Goal: Check status: Verify the current state of an ongoing process or item

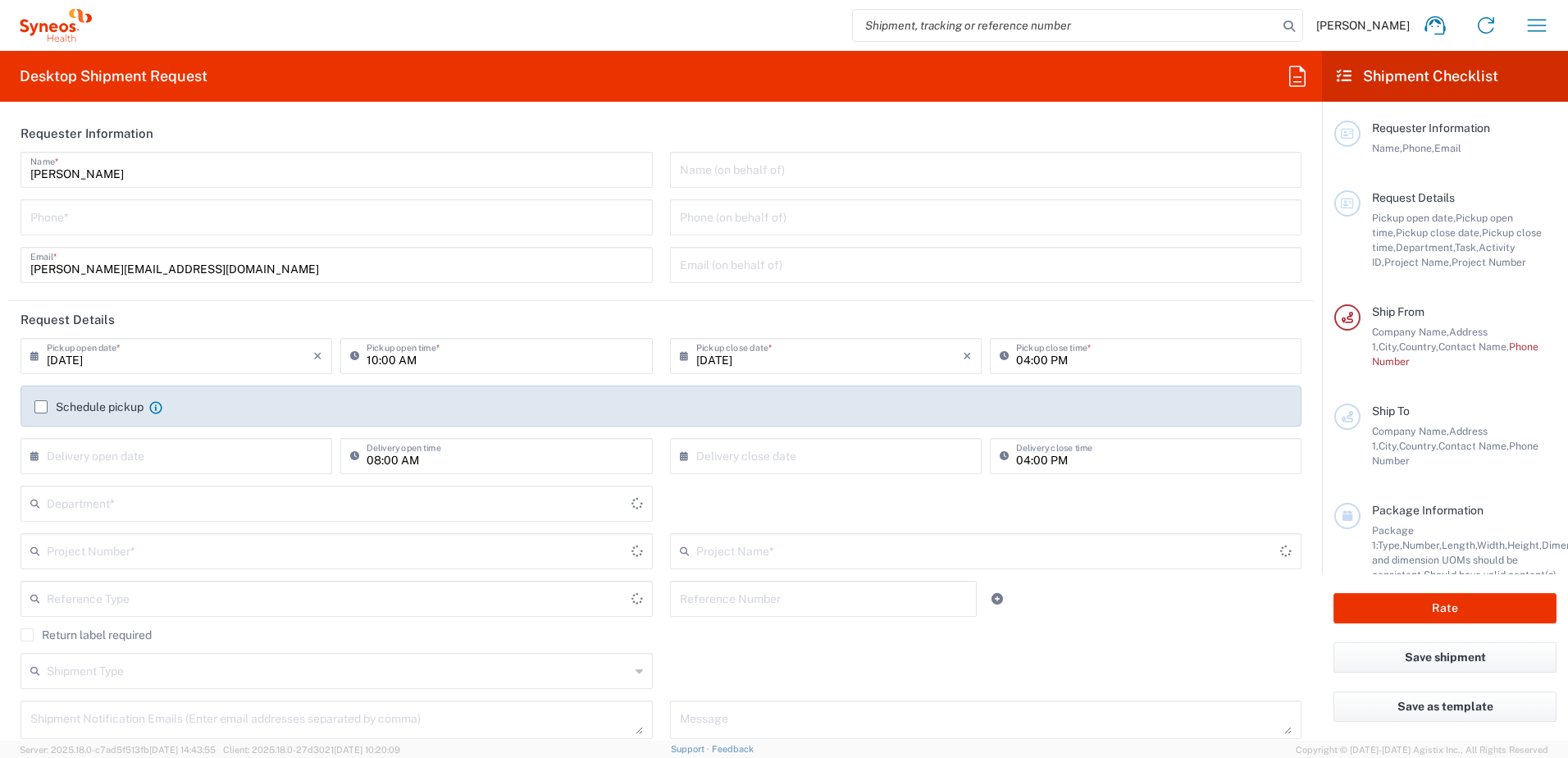
type input "3110"
type input "[GEOGRAPHIC_DATA]"
type input "Syneos Health d.o.o. [GEOGRAPHIC_DATA]-[GEOGRAPHIC_DATA]"
click at [1535, 24] on icon "button" at bounding box center [1537, 26] width 26 height 26
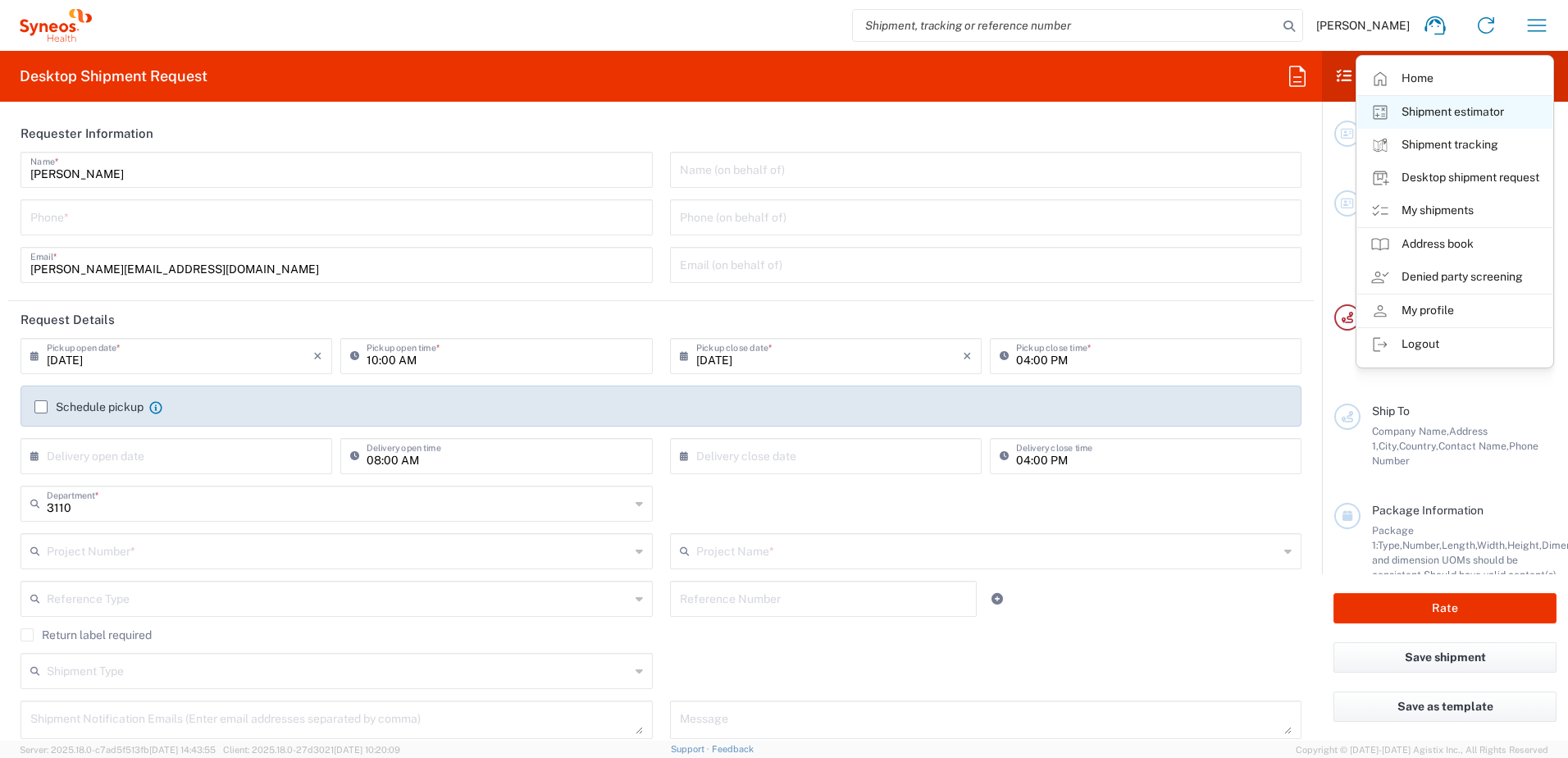
click at [1452, 112] on link "Shipment estimator" at bounding box center [1454, 112] width 195 height 33
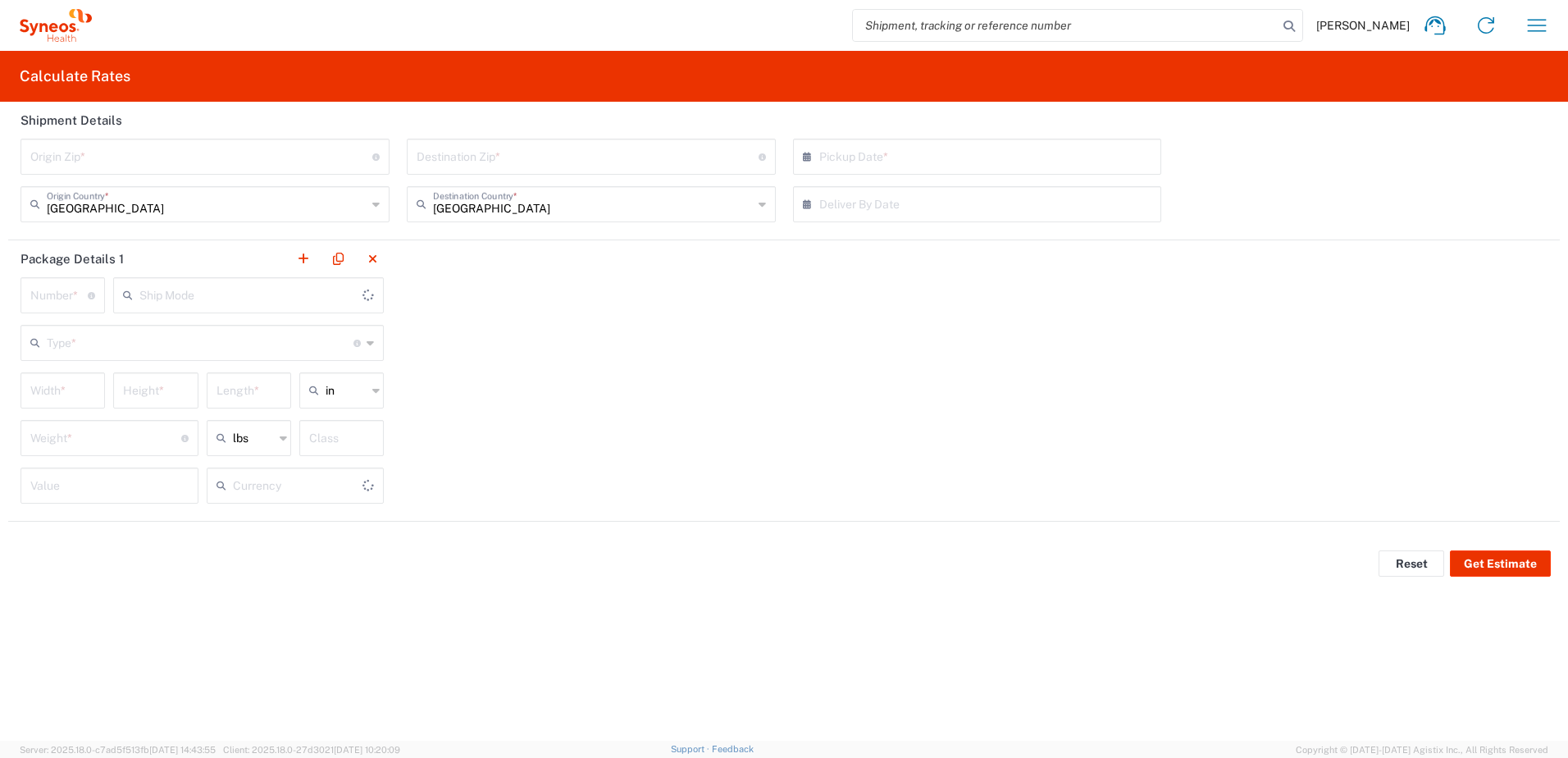
type input "US Dollar"
click at [1531, 33] on icon "button" at bounding box center [1537, 26] width 26 height 26
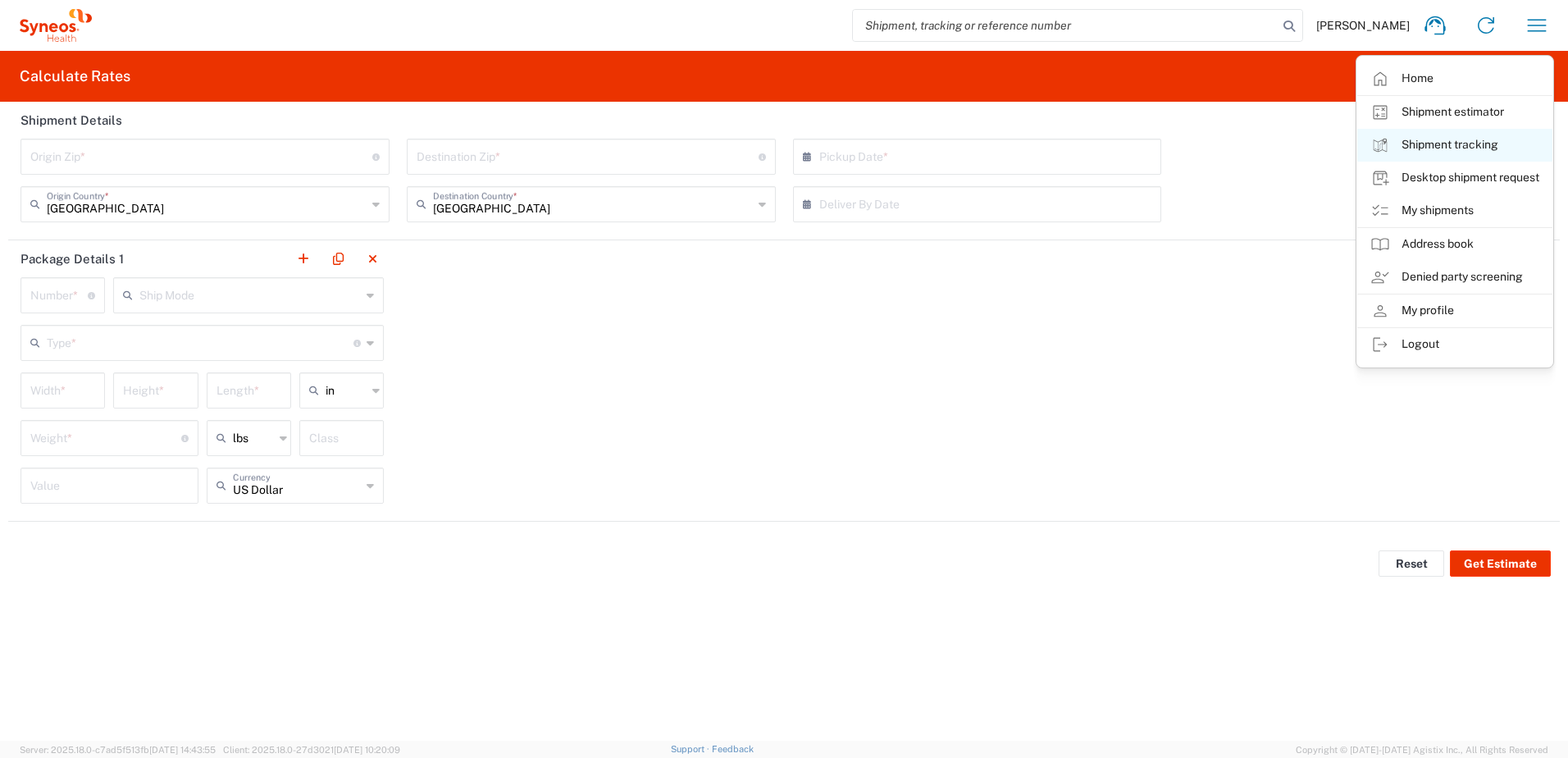
click at [1439, 143] on link "Shipment tracking" at bounding box center [1454, 145] width 195 height 33
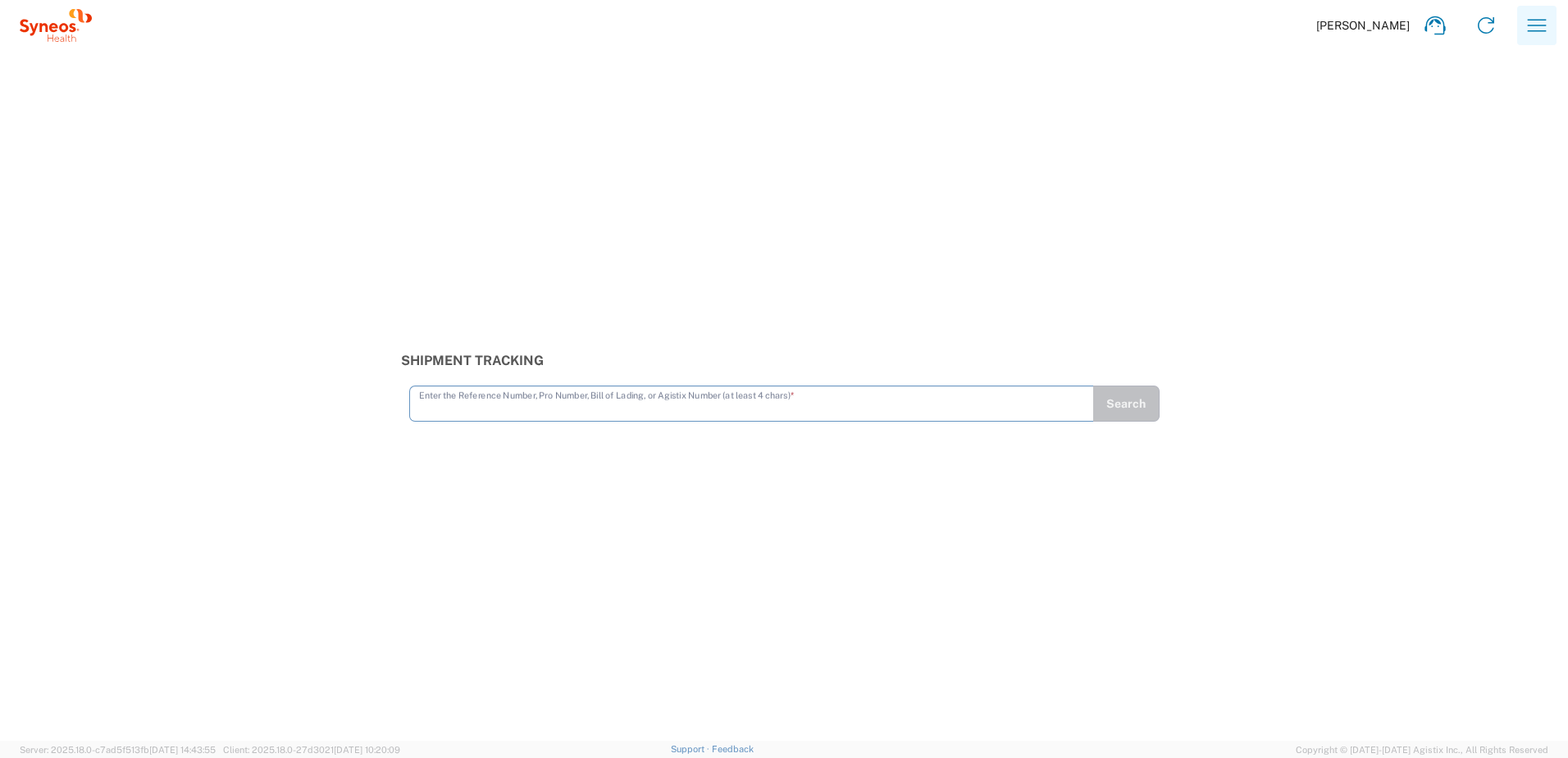
click at [1534, 30] on icon "button" at bounding box center [1537, 26] width 26 height 26
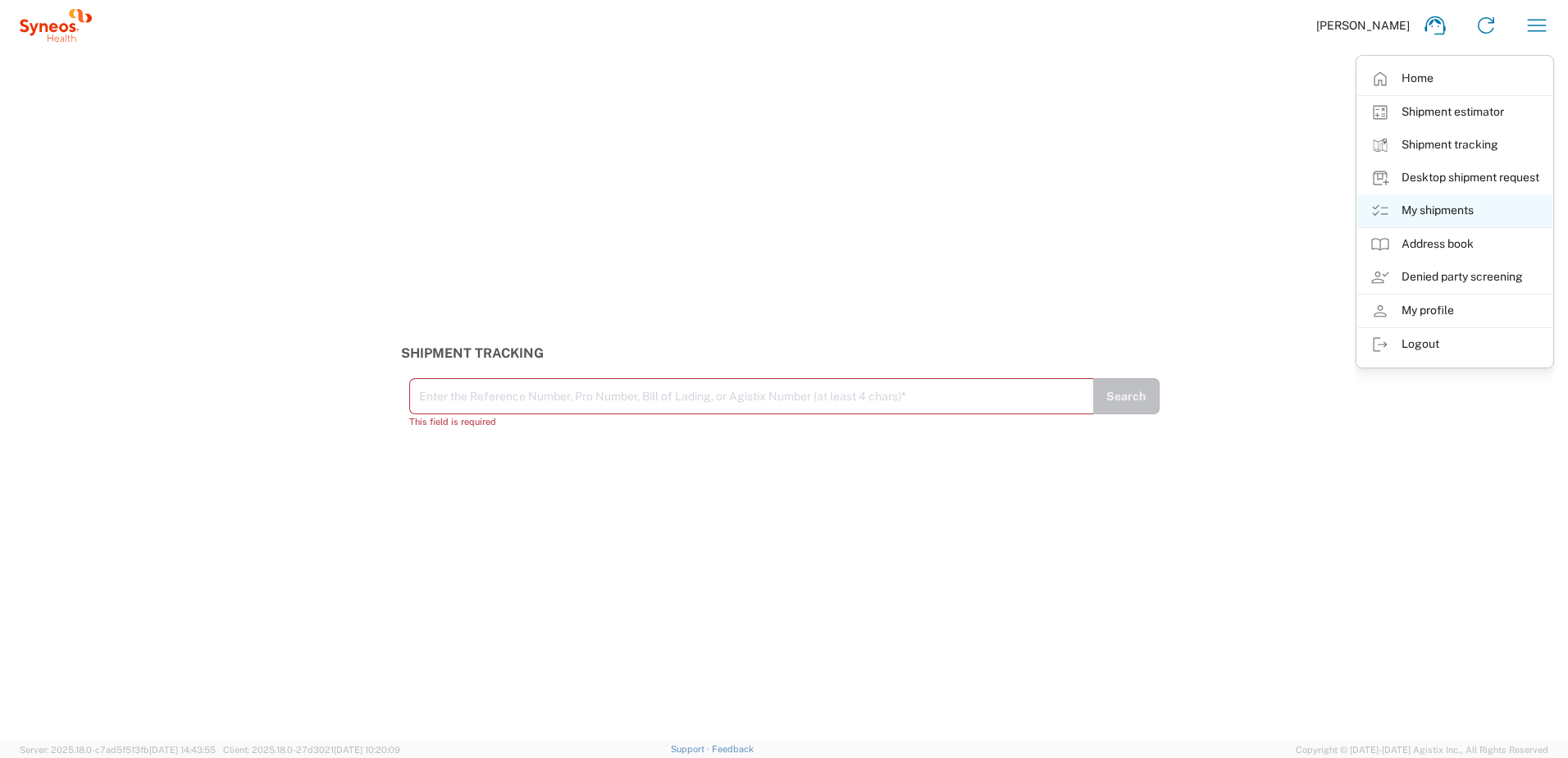
click at [1433, 206] on link "My shipments" at bounding box center [1454, 211] width 195 height 33
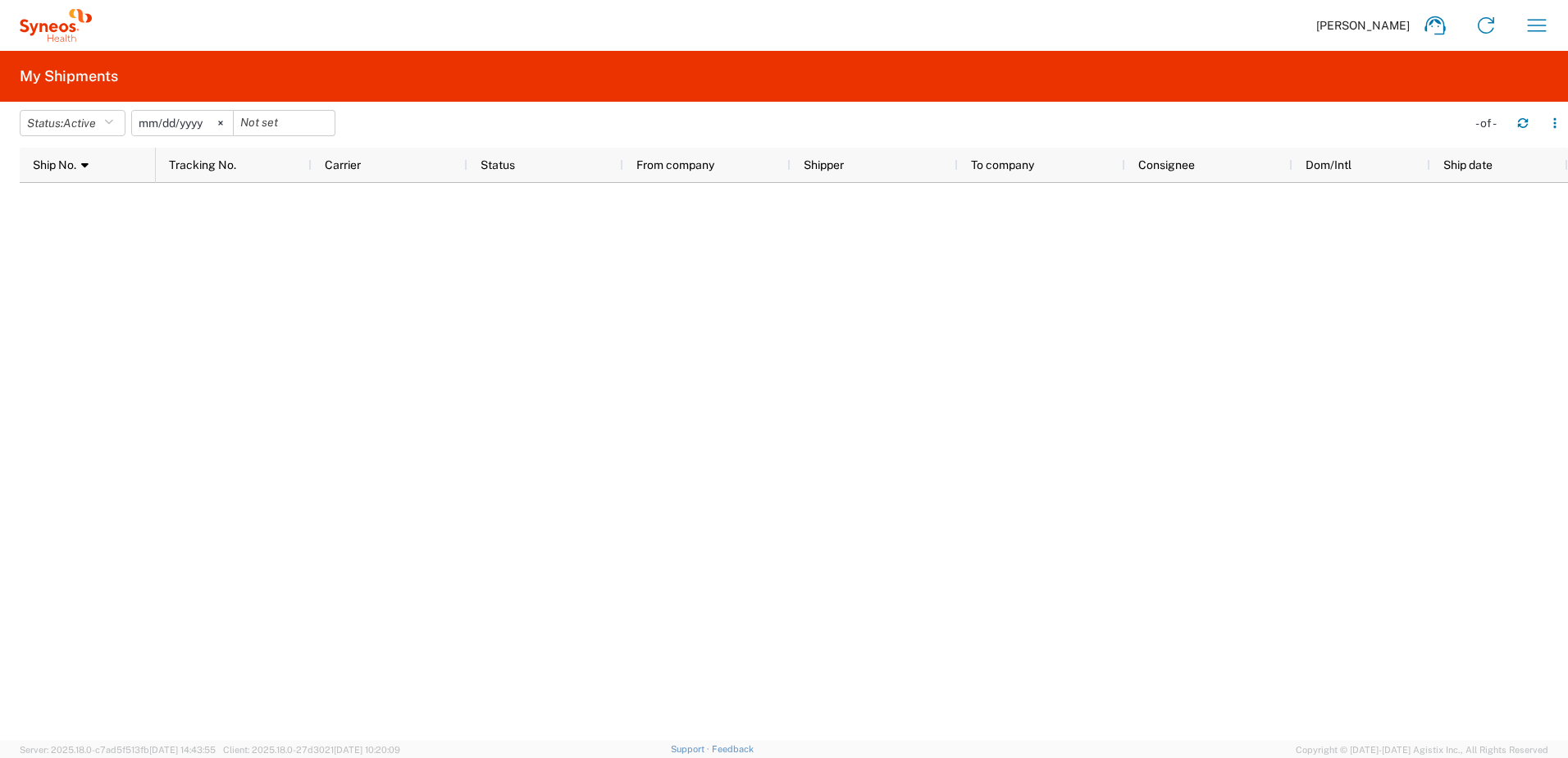
click at [1560, 16] on div "Zoran Bukorovic Home Shipment estimator Shipment tracking Desktop shipment requ…" at bounding box center [827, 26] width 1471 height 40
click at [1551, 24] on button "button" at bounding box center [1537, 26] width 40 height 40
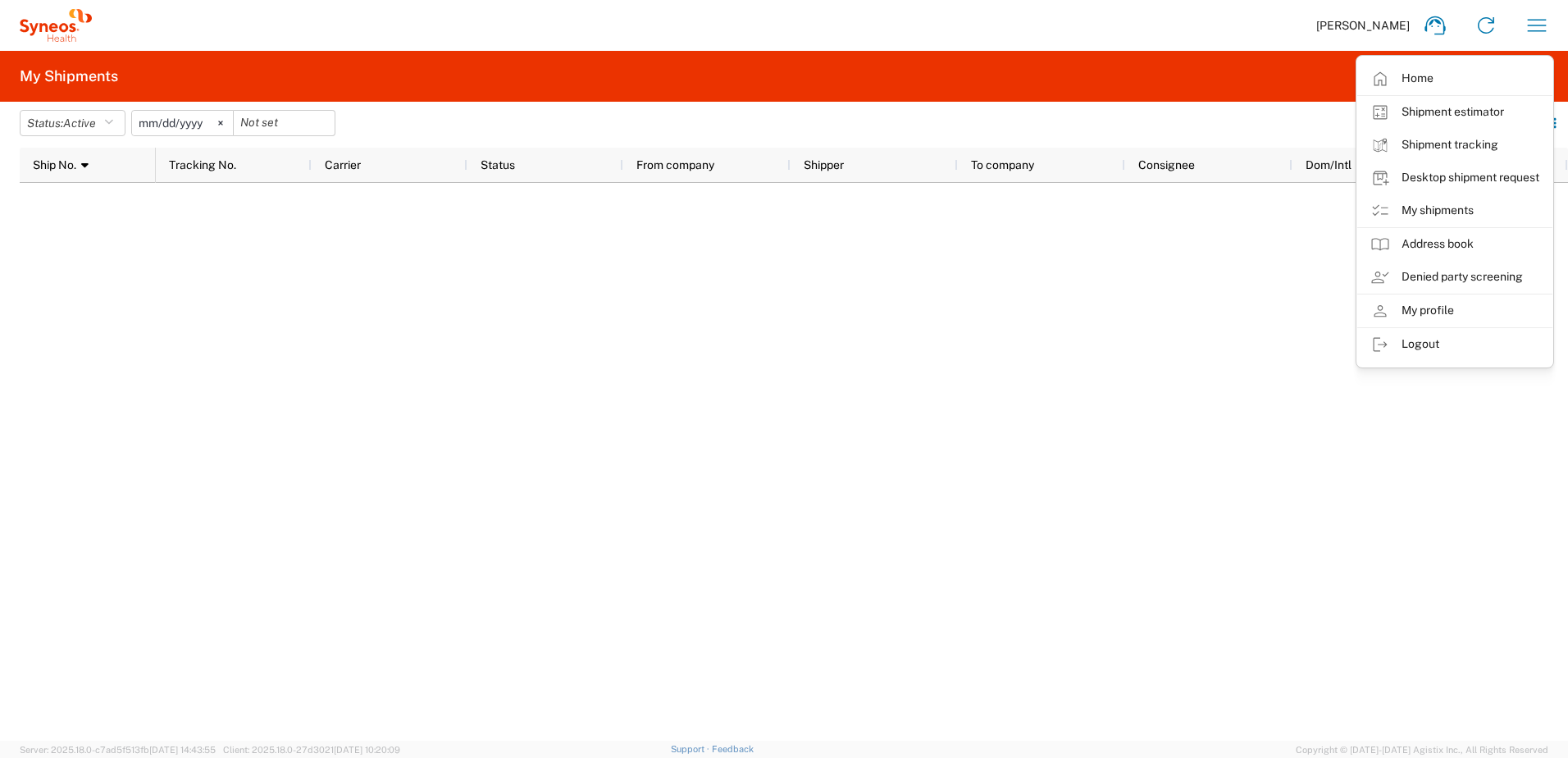
click at [293, 245] on div at bounding box center [862, 462] width 1413 height 558
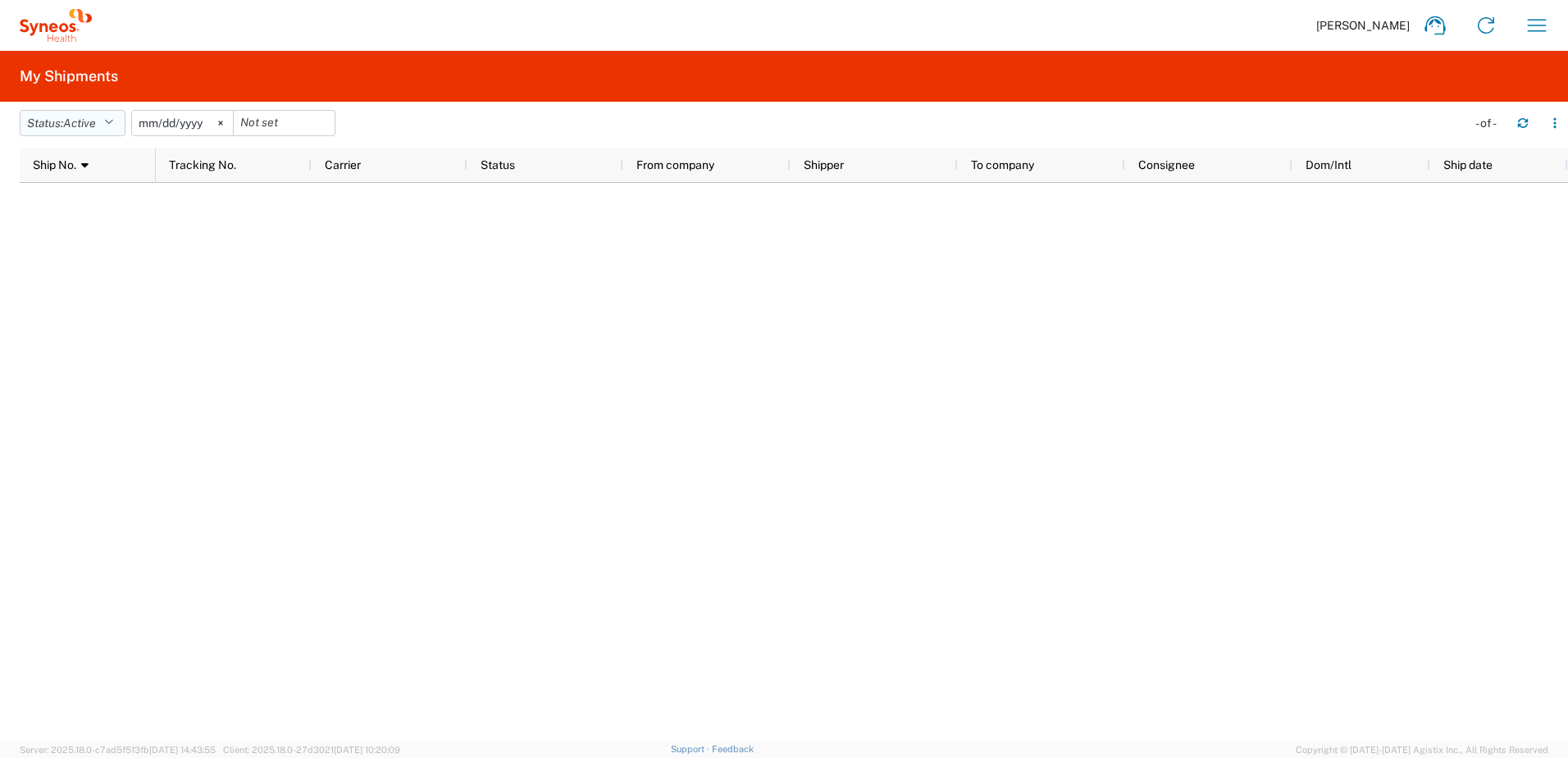
click at [121, 127] on button "Status: Active" at bounding box center [72, 123] width 106 height 26
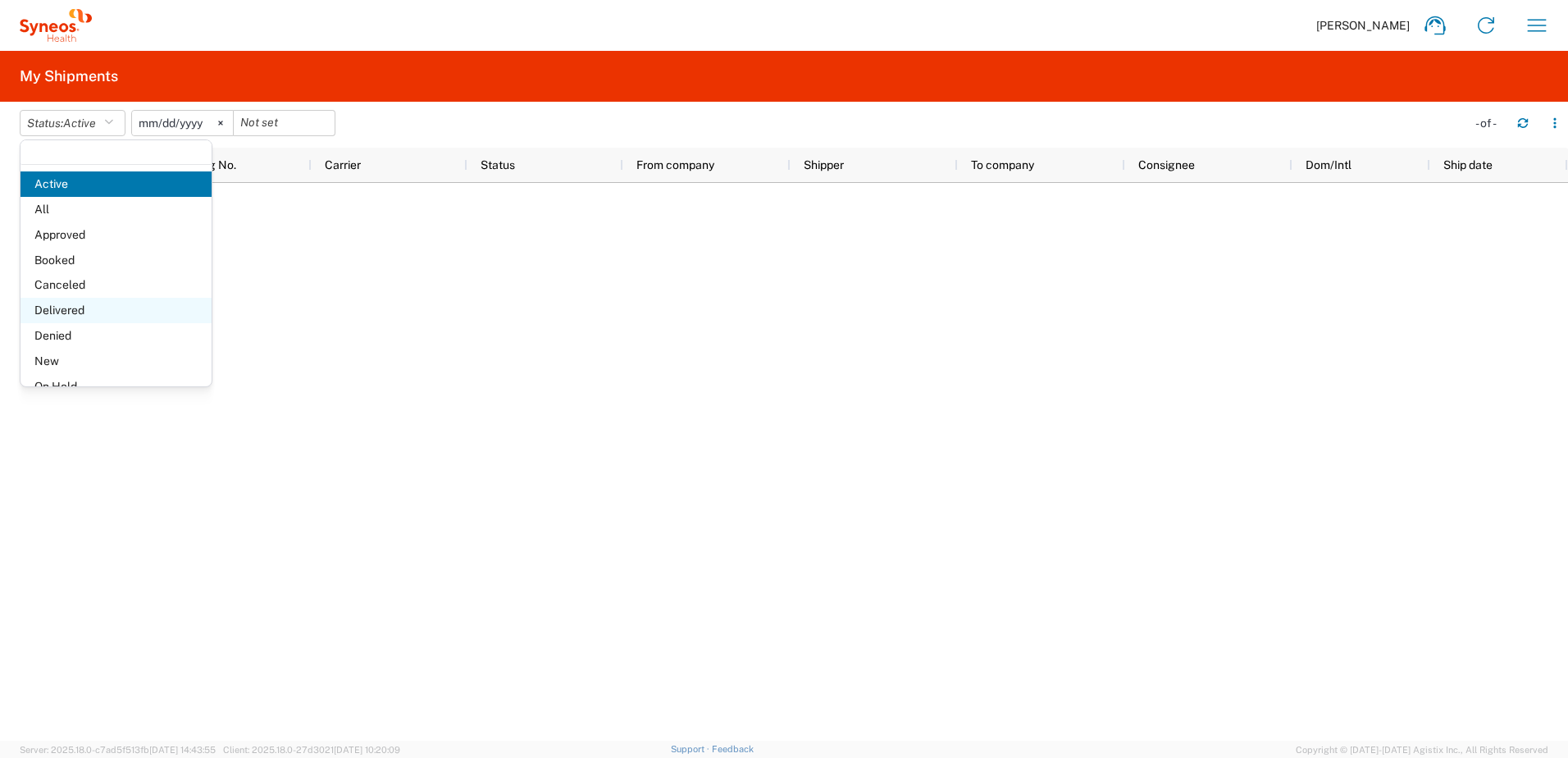
click at [93, 307] on span "Delivered" at bounding box center [115, 310] width 191 height 26
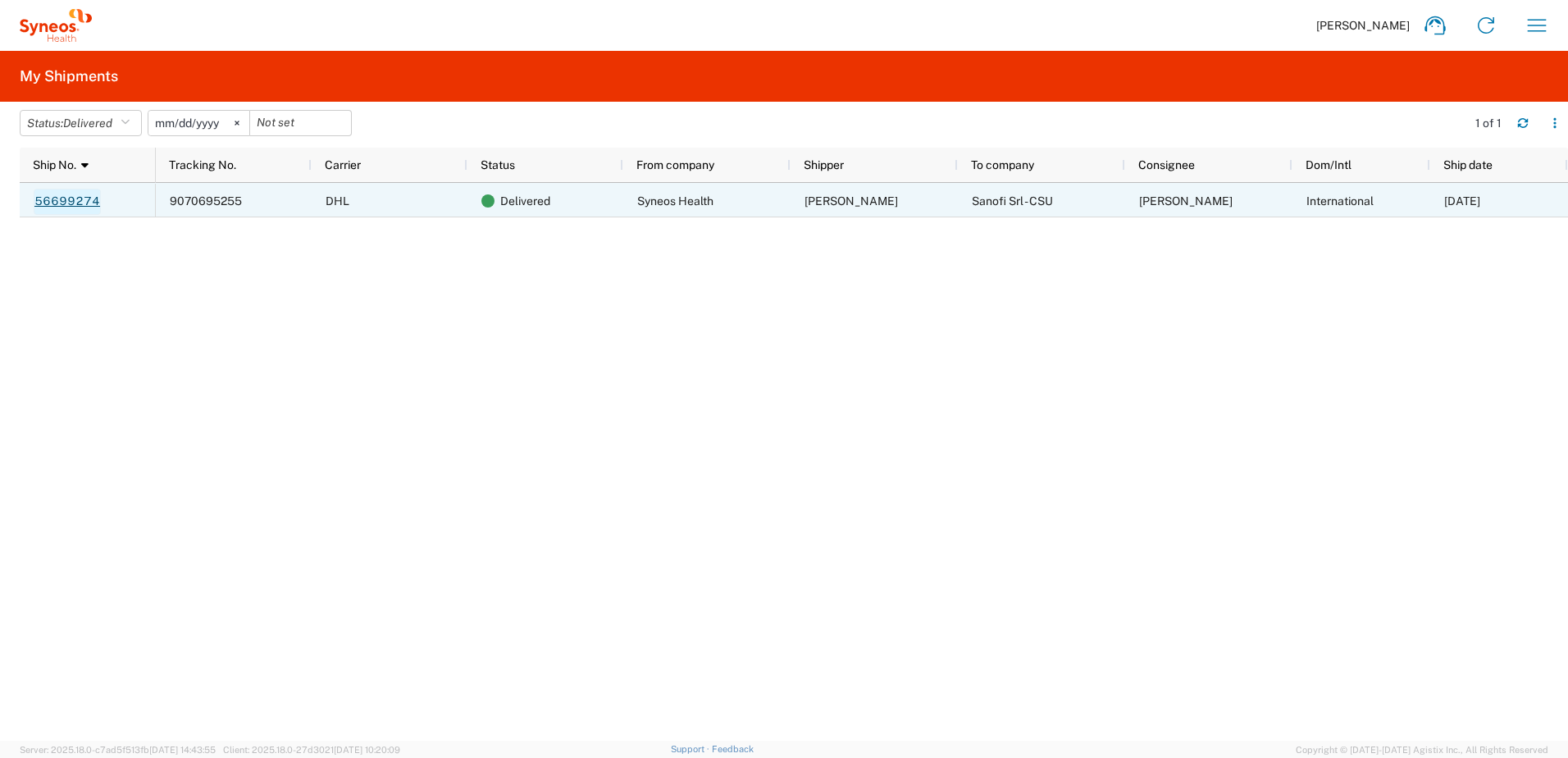
click at [78, 202] on link "56699274" at bounding box center [67, 202] width 67 height 26
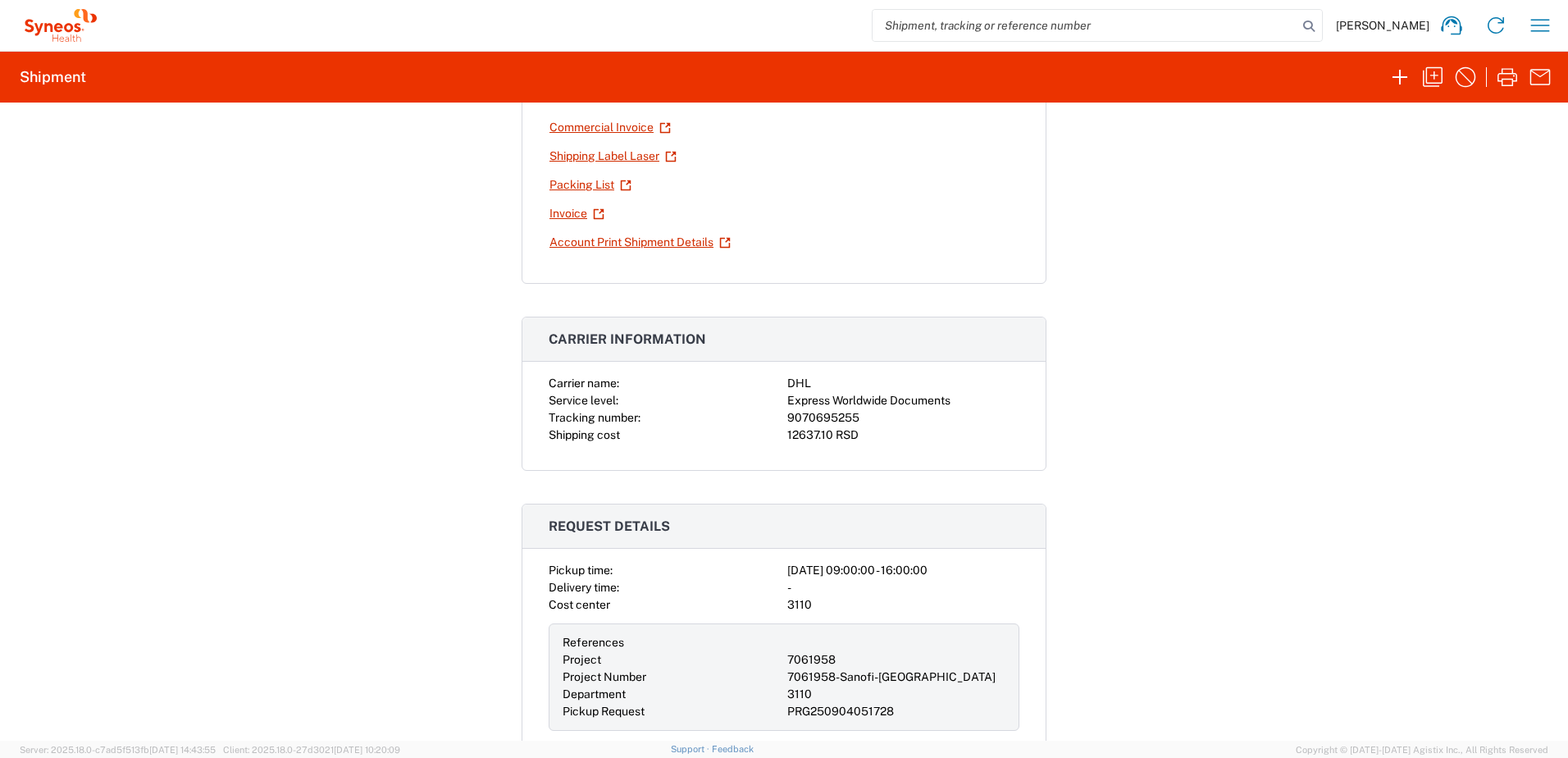
scroll to position [164, 0]
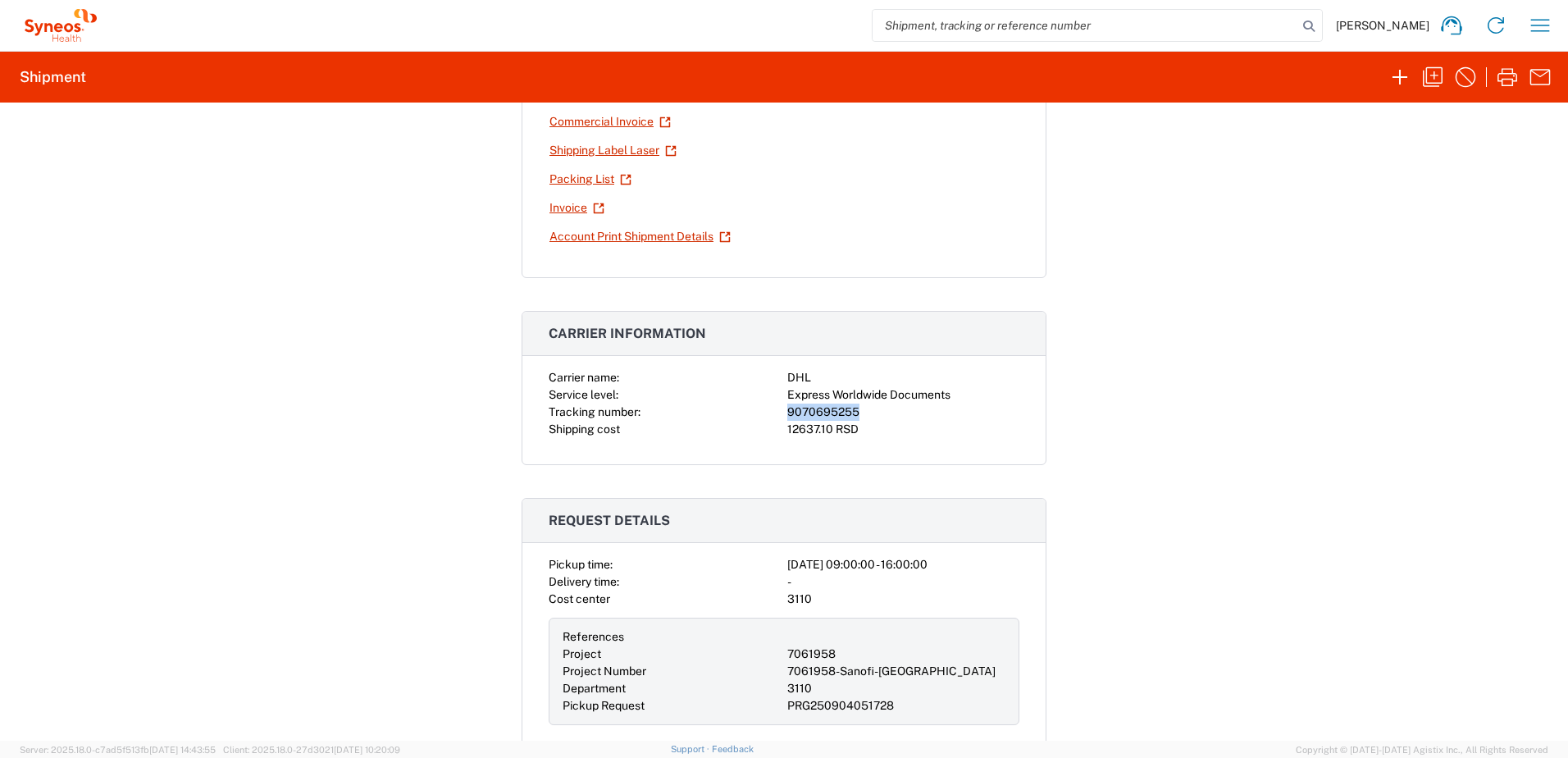
drag, startPoint x: 866, startPoint y: 408, endPoint x: 780, endPoint y: 415, distance: 86.3
click at [780, 415] on div "Carrier name: DHL Service level: Express Worldwide Documents Tracking number: 9…" at bounding box center [784, 404] width 471 height 69
copy div "9070695255"
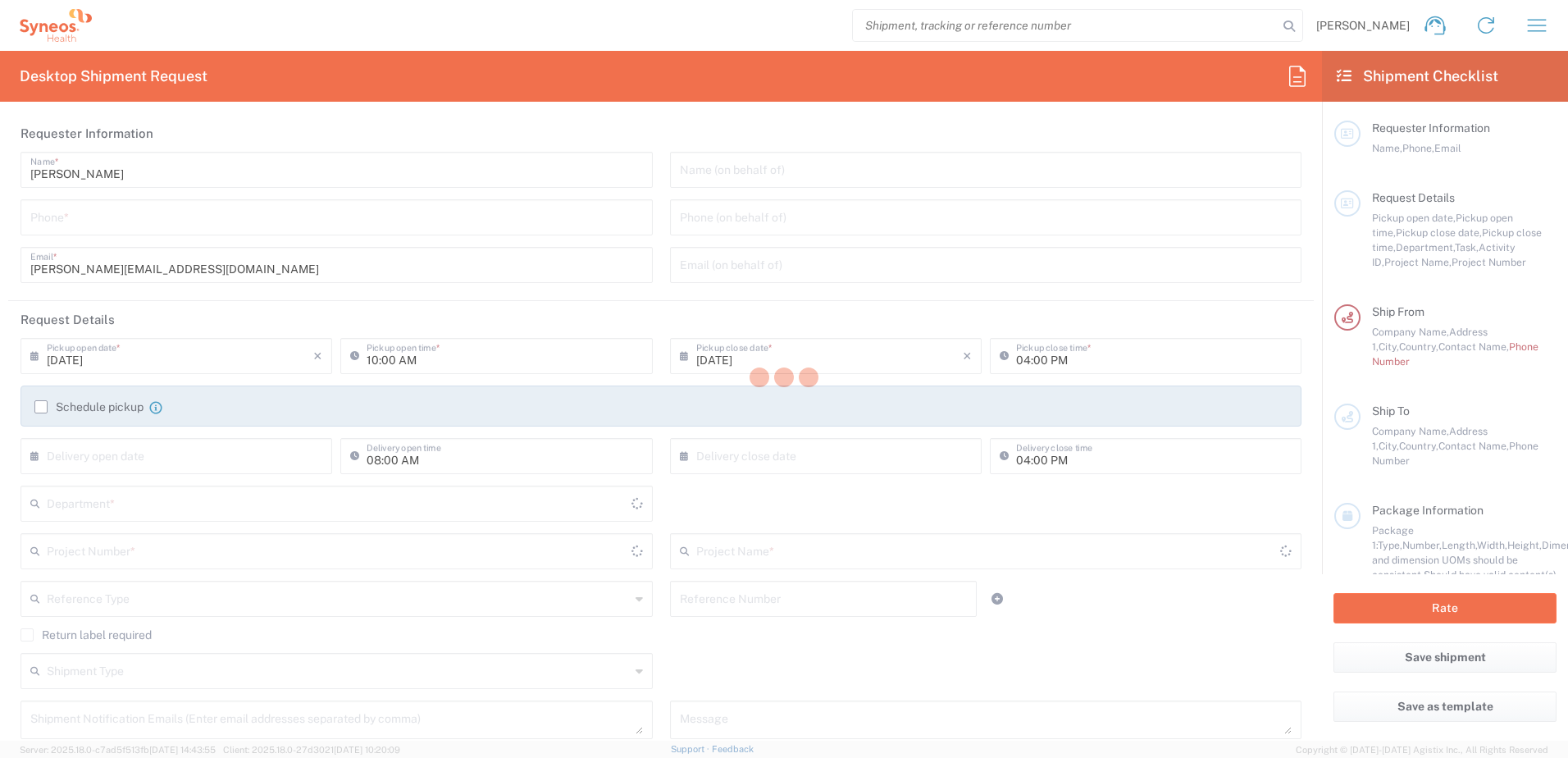
type input "3110"
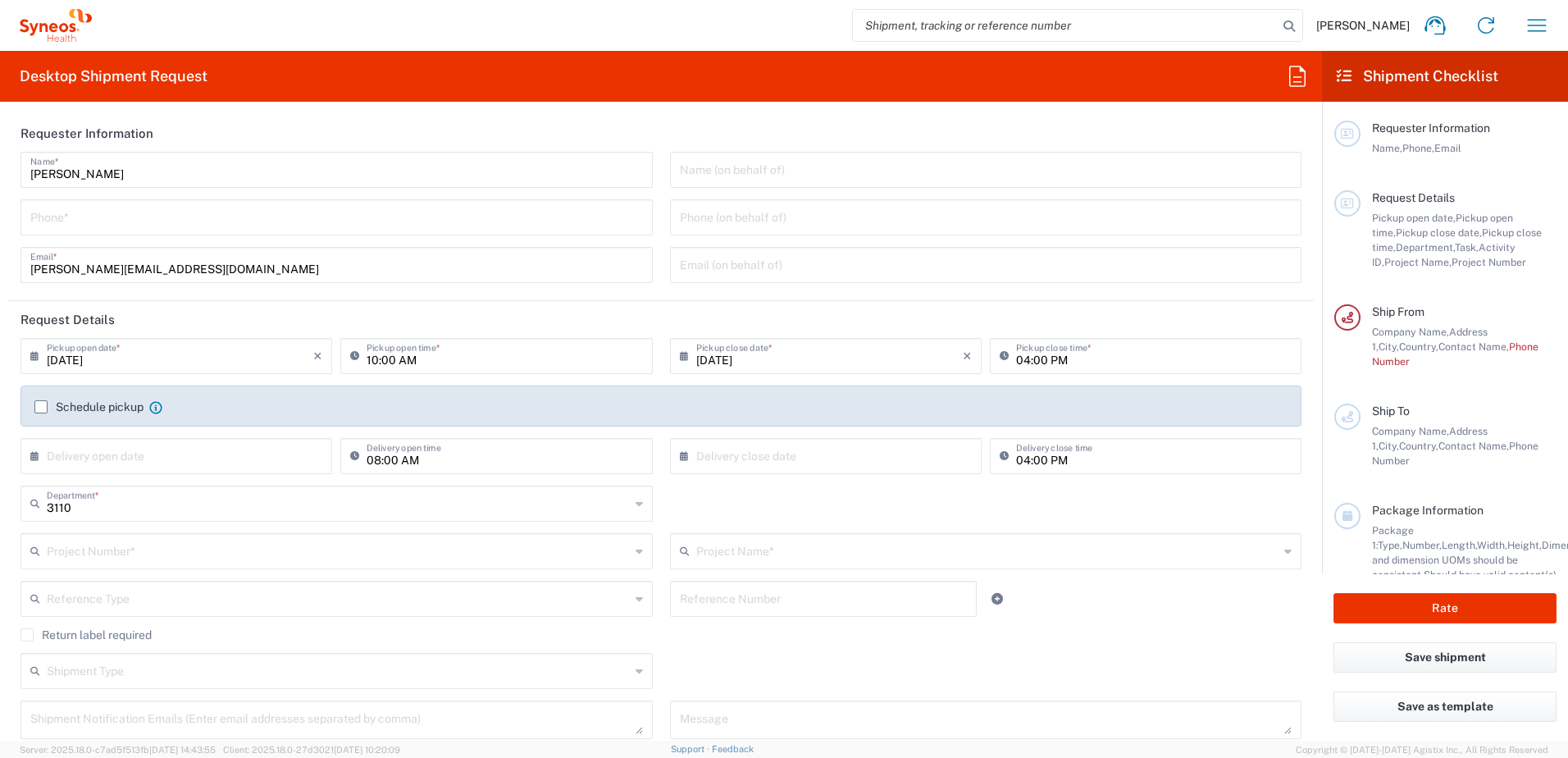
type input "[GEOGRAPHIC_DATA]"
click at [1542, 21] on icon "button" at bounding box center [1537, 26] width 26 height 26
type input "Syneos Health d.o.o. [GEOGRAPHIC_DATA]-[GEOGRAPHIC_DATA]"
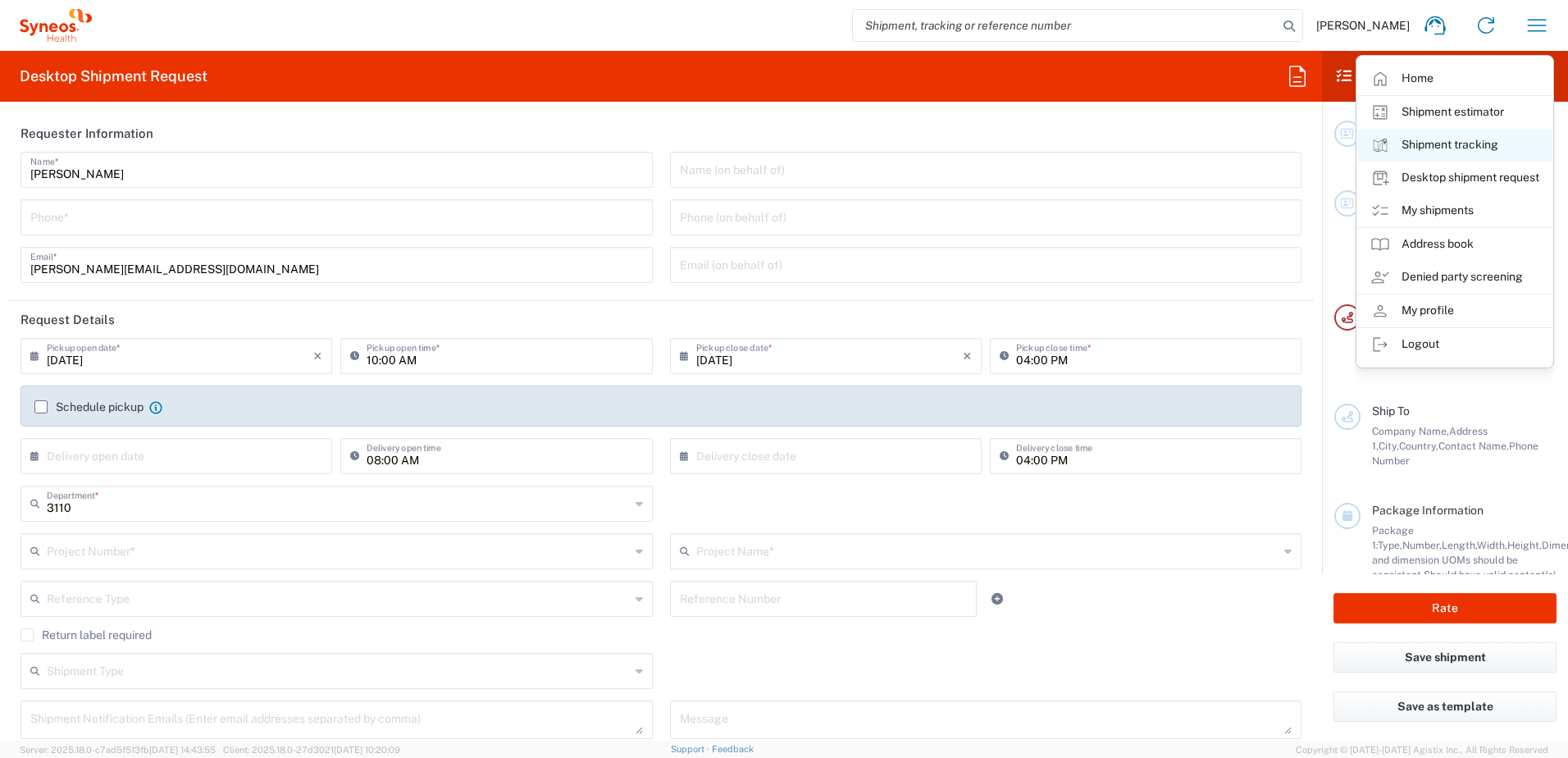
click at [1453, 145] on link "Shipment tracking" at bounding box center [1454, 145] width 195 height 33
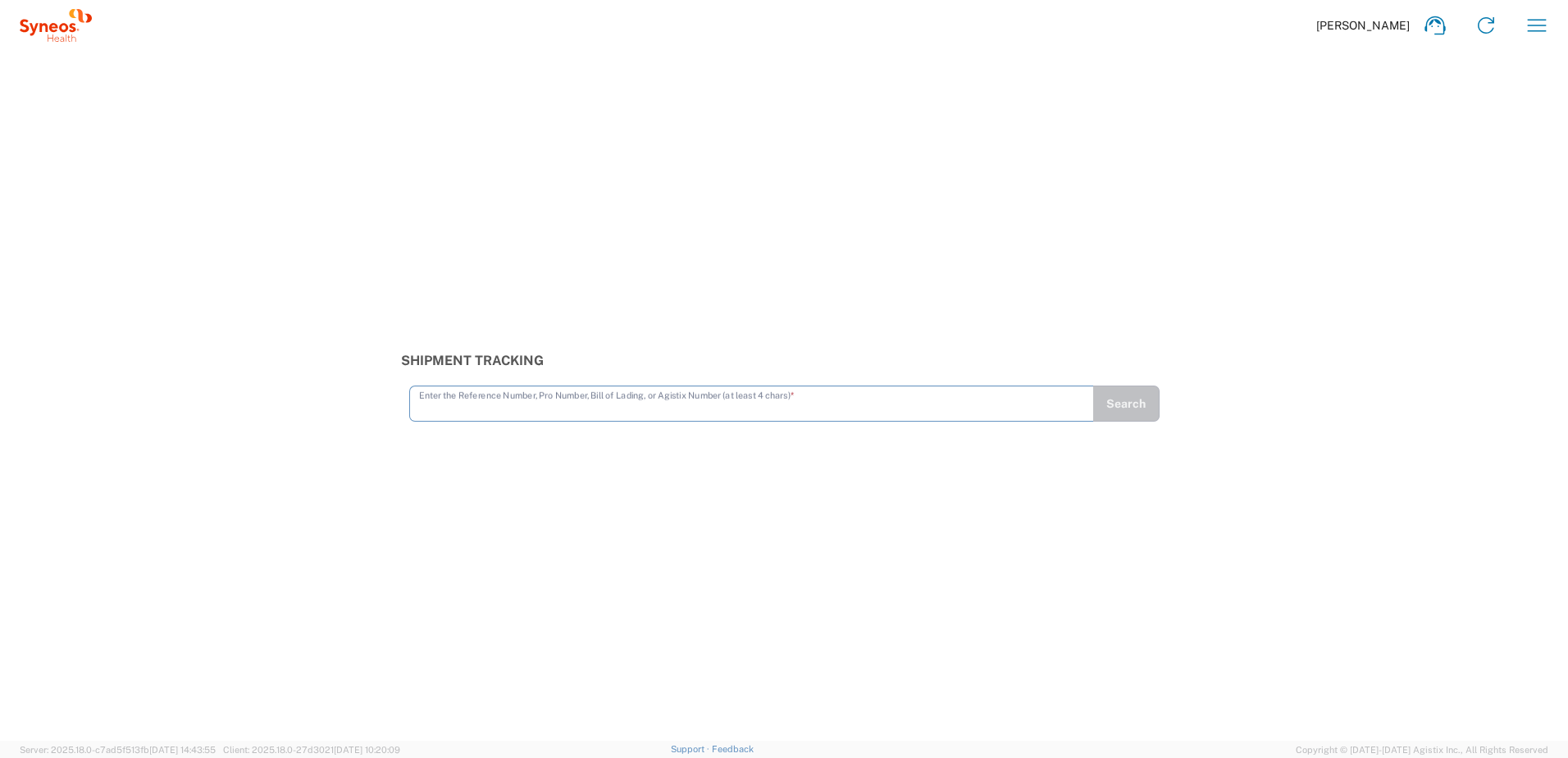
click at [484, 421] on agx-input-control "Enter the Reference Number, Pro Number, Bill of Lading, or Agistix Number (at l…" at bounding box center [751, 403] width 684 height 36
click at [475, 397] on input "text" at bounding box center [752, 395] width 665 height 29
paste input "9070695255"
type input "9070695255"
click at [1127, 399] on button "Search" at bounding box center [1126, 403] width 67 height 36
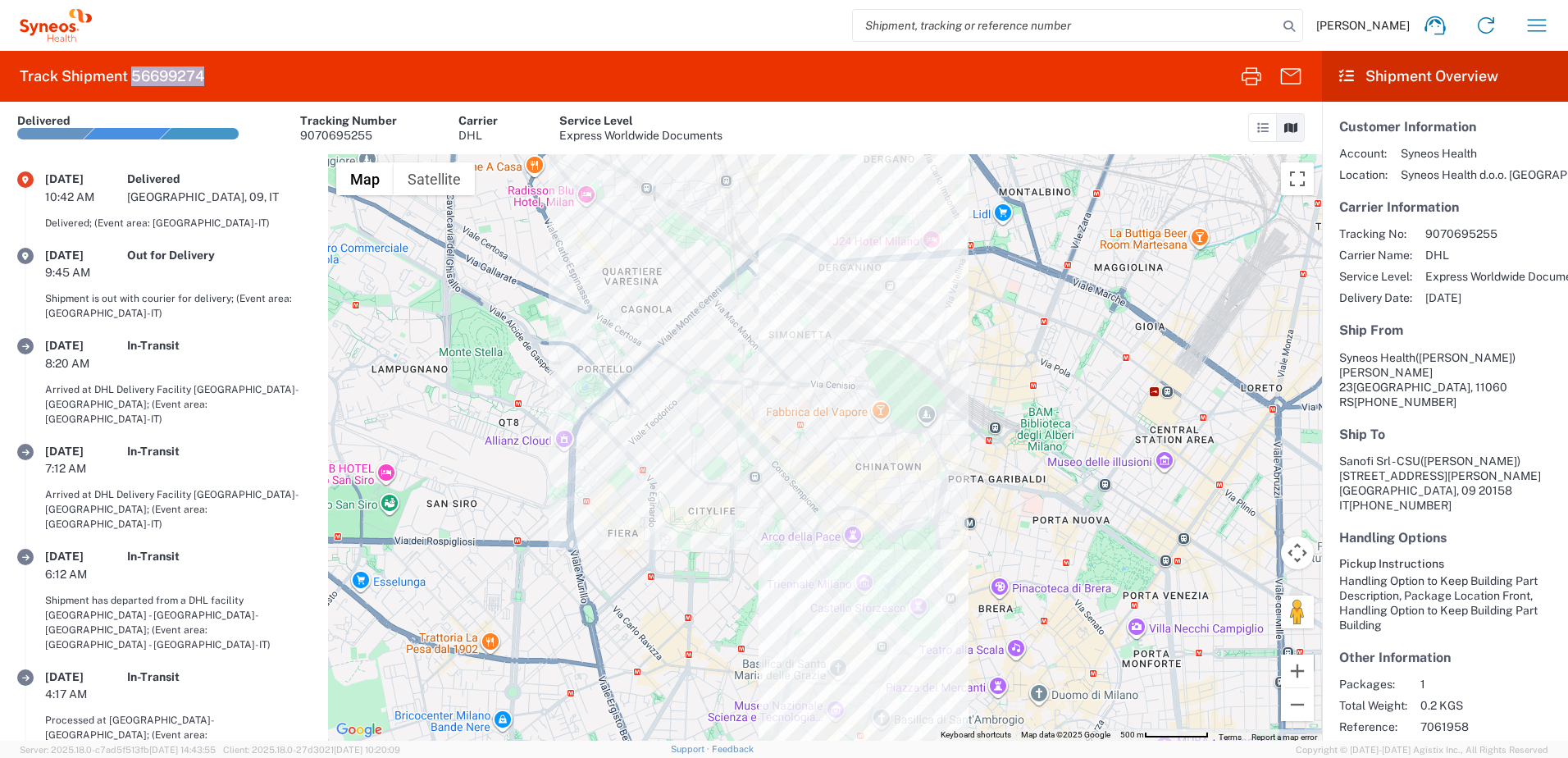
drag, startPoint x: 216, startPoint y: 75, endPoint x: 135, endPoint y: 78, distance: 81.1
click at [135, 78] on agx-form-header "Track Shipment 56699274" at bounding box center [661, 77] width 1322 height 51
copy h2 "56699274"
drag, startPoint x: 1507, startPoint y: 230, endPoint x: 1426, endPoint y: 238, distance: 81.4
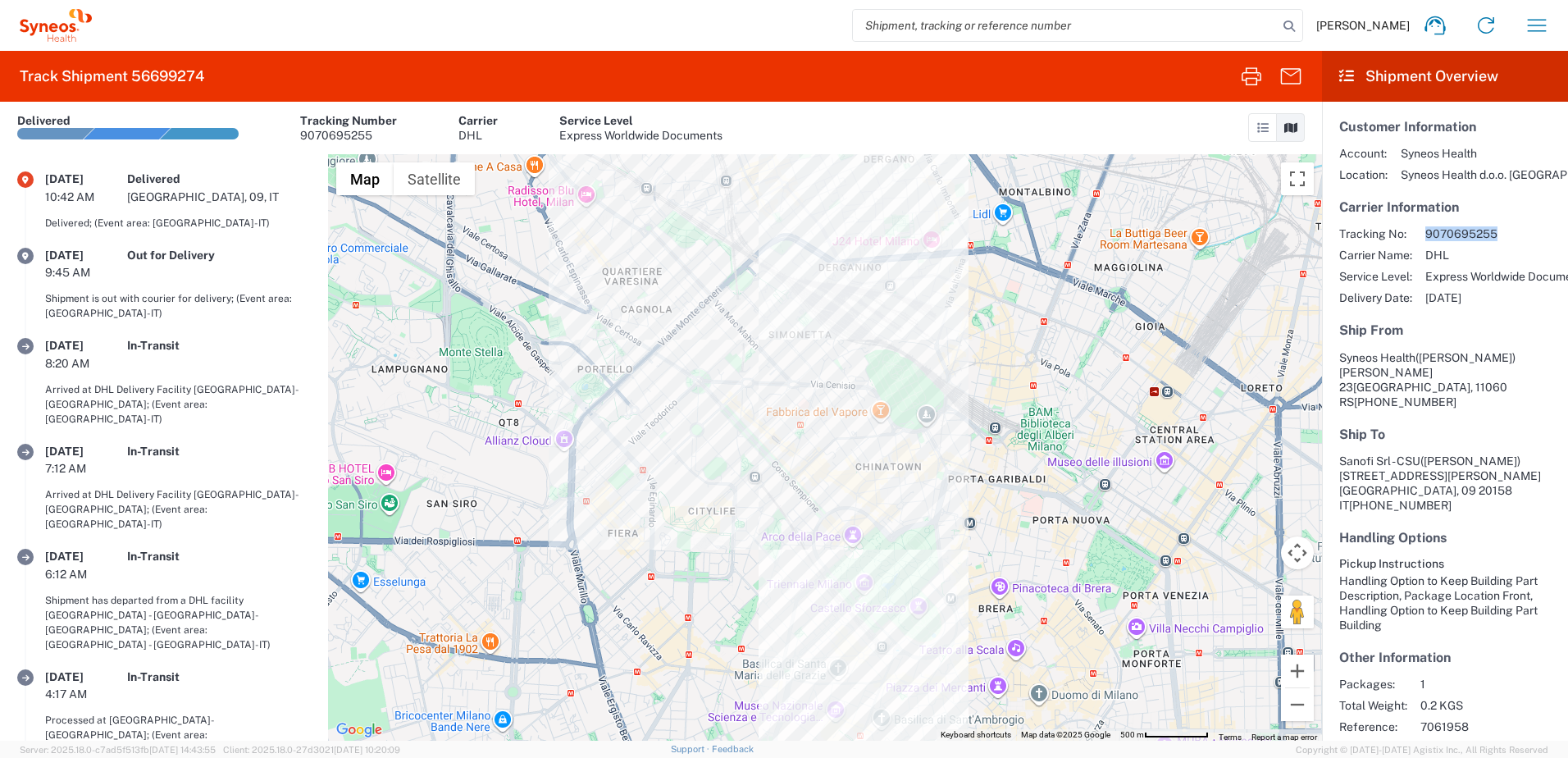
click at [1426, 238] on span "9070695255" at bounding box center [1506, 234] width 163 height 15
copy span "9070695255"
